Goal: Information Seeking & Learning: Learn about a topic

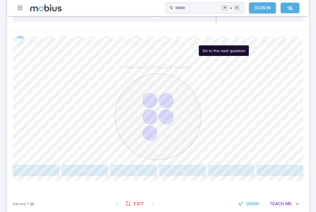
scroll to position [112, 0]
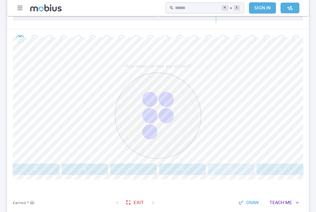
click at [236, 170] on button "5" at bounding box center [231, 169] width 47 height 11
click at [240, 168] on button "6" at bounding box center [231, 169] width 47 height 11
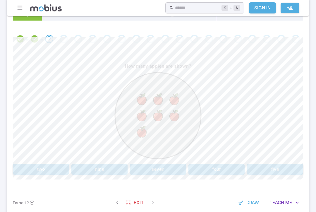
click at [45, 170] on button "two" at bounding box center [41, 169] width 56 height 11
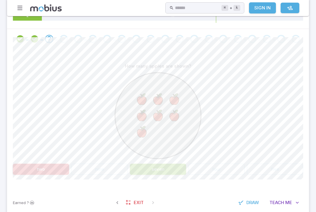
click at [174, 167] on button "seven" at bounding box center [158, 169] width 56 height 11
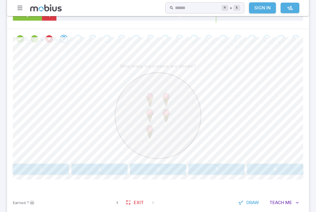
click at [165, 166] on button "5" at bounding box center [158, 169] width 56 height 11
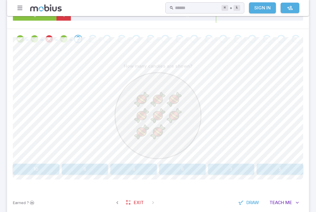
click at [97, 166] on button "8" at bounding box center [85, 169] width 47 height 11
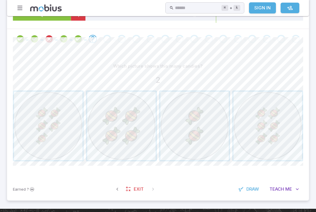
click at [197, 127] on span "button" at bounding box center [194, 126] width 68 height 68
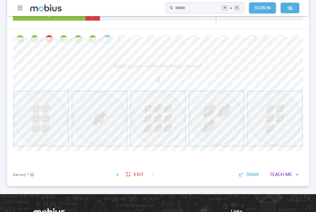
click at [210, 124] on span "button" at bounding box center [217, 119] width 54 height 54
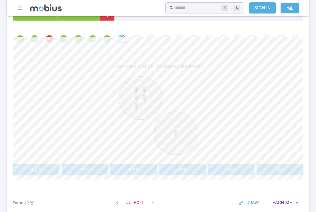
click at [138, 165] on button "nine" at bounding box center [133, 169] width 47 height 11
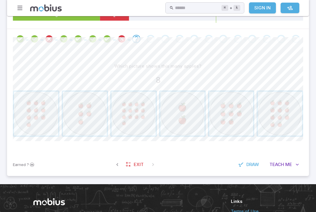
click at [291, 113] on span "button" at bounding box center [280, 114] width 44 height 44
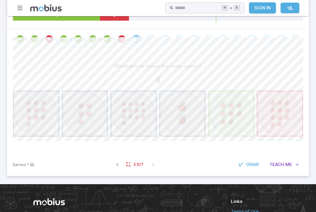
click at [235, 115] on span "button" at bounding box center [231, 114] width 44 height 44
click at [237, 117] on span "button" at bounding box center [231, 114] width 44 height 44
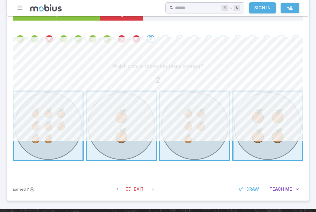
click at [237, 117] on span "button" at bounding box center [268, 126] width 68 height 68
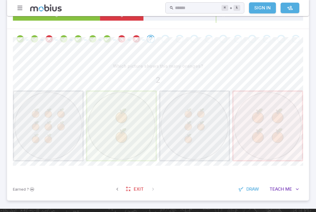
click at [238, 117] on span "button" at bounding box center [268, 126] width 68 height 68
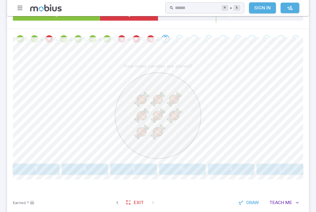
click at [187, 168] on button "10" at bounding box center [182, 169] width 47 height 11
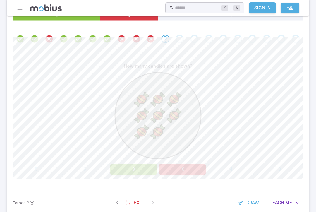
click at [141, 167] on button "8" at bounding box center [133, 169] width 47 height 11
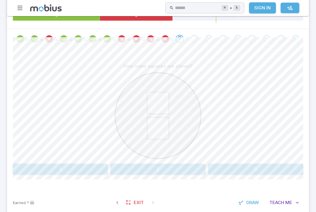
click at [177, 167] on button "2" at bounding box center [157, 169] width 95 height 11
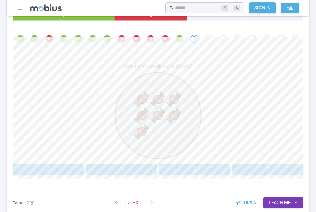
click at [176, 95] on image at bounding box center [175, 100] width 16 height 16
click at [276, 168] on button "7" at bounding box center [267, 169] width 71 height 11
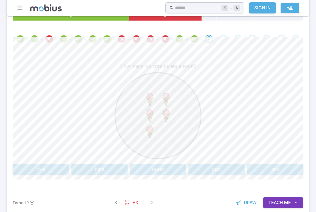
click at [226, 169] on button "zero" at bounding box center [217, 169] width 56 height 11
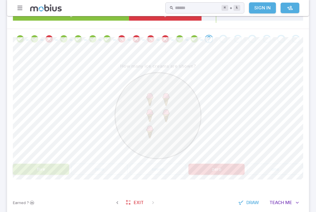
click at [46, 172] on button "five" at bounding box center [41, 169] width 56 height 11
click at [45, 172] on button "five" at bounding box center [41, 169] width 56 height 11
click at [50, 167] on button "five" at bounding box center [41, 169] width 56 height 11
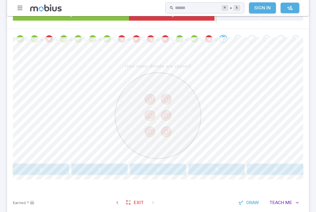
click at [50, 167] on button "9" at bounding box center [41, 169] width 56 height 11
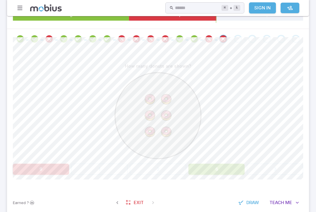
click at [232, 168] on button "6" at bounding box center [217, 169] width 56 height 11
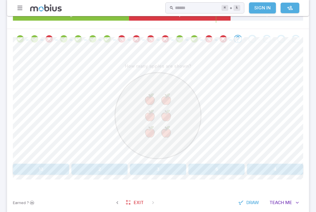
click at [228, 167] on button "6" at bounding box center [217, 169] width 56 height 11
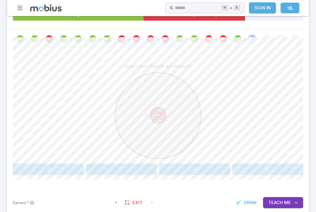
click at [128, 169] on button "1" at bounding box center [121, 169] width 71 height 11
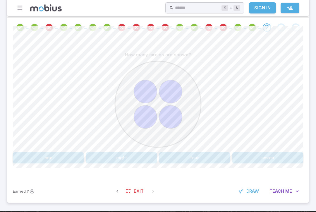
scroll to position [124, 0]
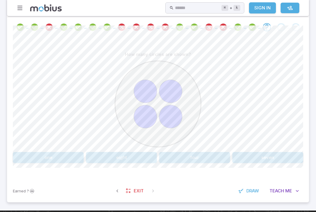
click at [270, 155] on button "seven" at bounding box center [267, 157] width 71 height 11
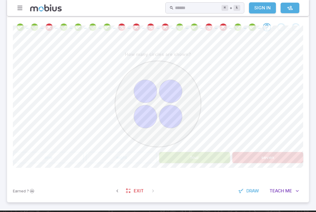
click at [211, 157] on button "four" at bounding box center [194, 157] width 71 height 11
click at [215, 159] on button "four" at bounding box center [194, 157] width 71 height 11
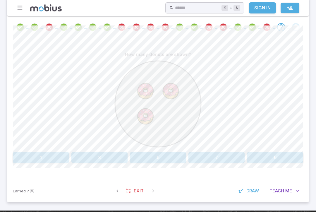
click at [211, 157] on button "7" at bounding box center [217, 157] width 56 height 11
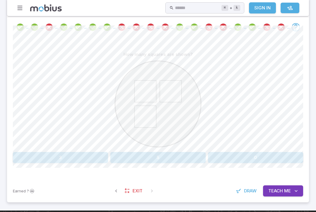
click at [88, 159] on button "3" at bounding box center [60, 157] width 95 height 11
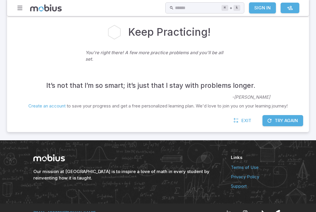
click at [290, 115] on button "Try Again" at bounding box center [283, 120] width 41 height 11
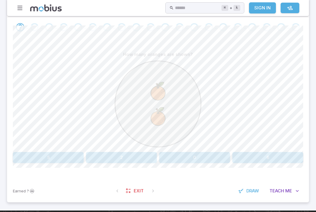
click at [131, 156] on button "2" at bounding box center [121, 157] width 71 height 11
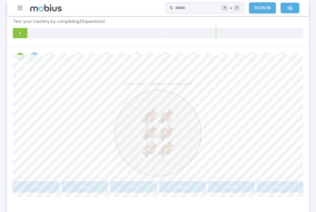
scroll to position [95, 0]
click at [194, 185] on button "two" at bounding box center [182, 185] width 47 height 11
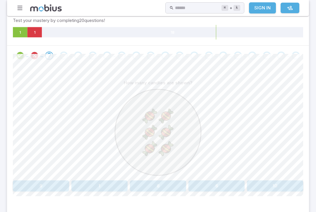
click at [228, 186] on button "6" at bounding box center [217, 185] width 56 height 11
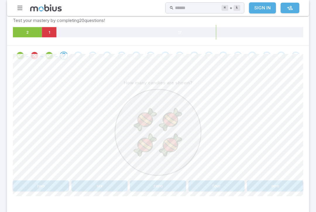
click at [144, 115] on image at bounding box center [145, 119] width 24 height 24
click at [44, 184] on button "two" at bounding box center [41, 185] width 56 height 11
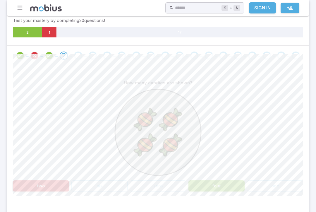
click at [215, 190] on button "four" at bounding box center [217, 185] width 56 height 11
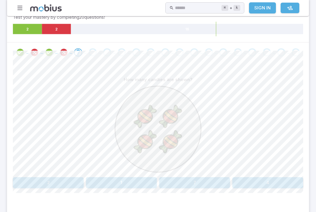
scroll to position [100, 0]
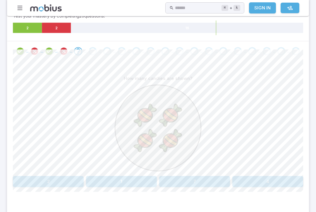
click at [275, 181] on button "4" at bounding box center [267, 181] width 71 height 11
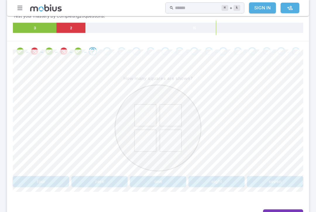
click at [228, 180] on button "eight" at bounding box center [217, 181] width 56 height 11
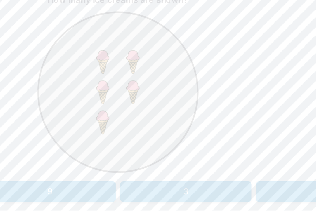
scroll to position [87, 0]
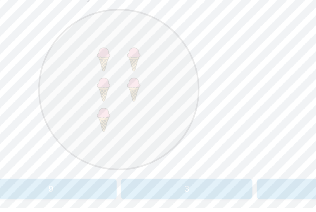
click at [121, 97] on div at bounding box center [158, 142] width 290 height 90
click at [159, 189] on button "3" at bounding box center [194, 194] width 71 height 11
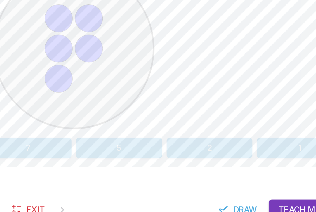
scroll to position [109, 0]
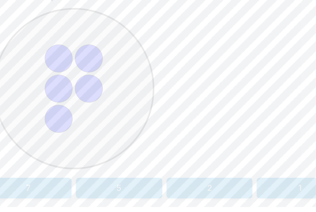
click at [159, 167] on button "5" at bounding box center [182, 172] width 47 height 11
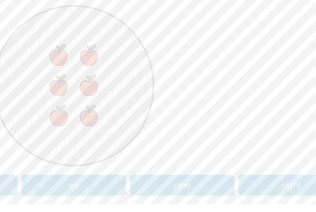
scroll to position [100, 0]
